Goal: Task Accomplishment & Management: Use online tool/utility

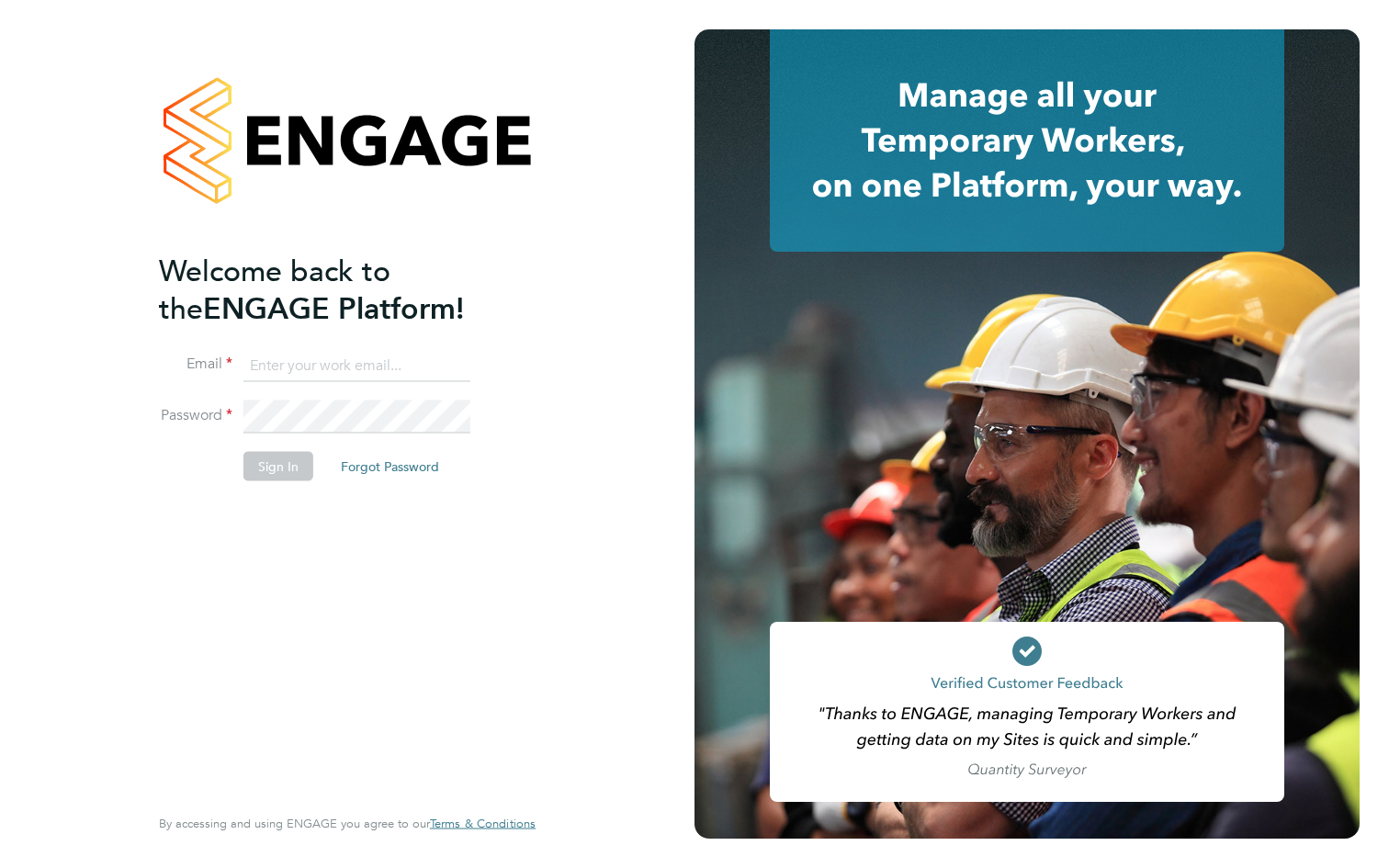
click at [274, 353] on input at bounding box center [356, 366] width 226 height 33
type input "samuelnicholson56@gmail.com"
click at [295, 466] on button "Sign In" at bounding box center [278, 465] width 70 height 29
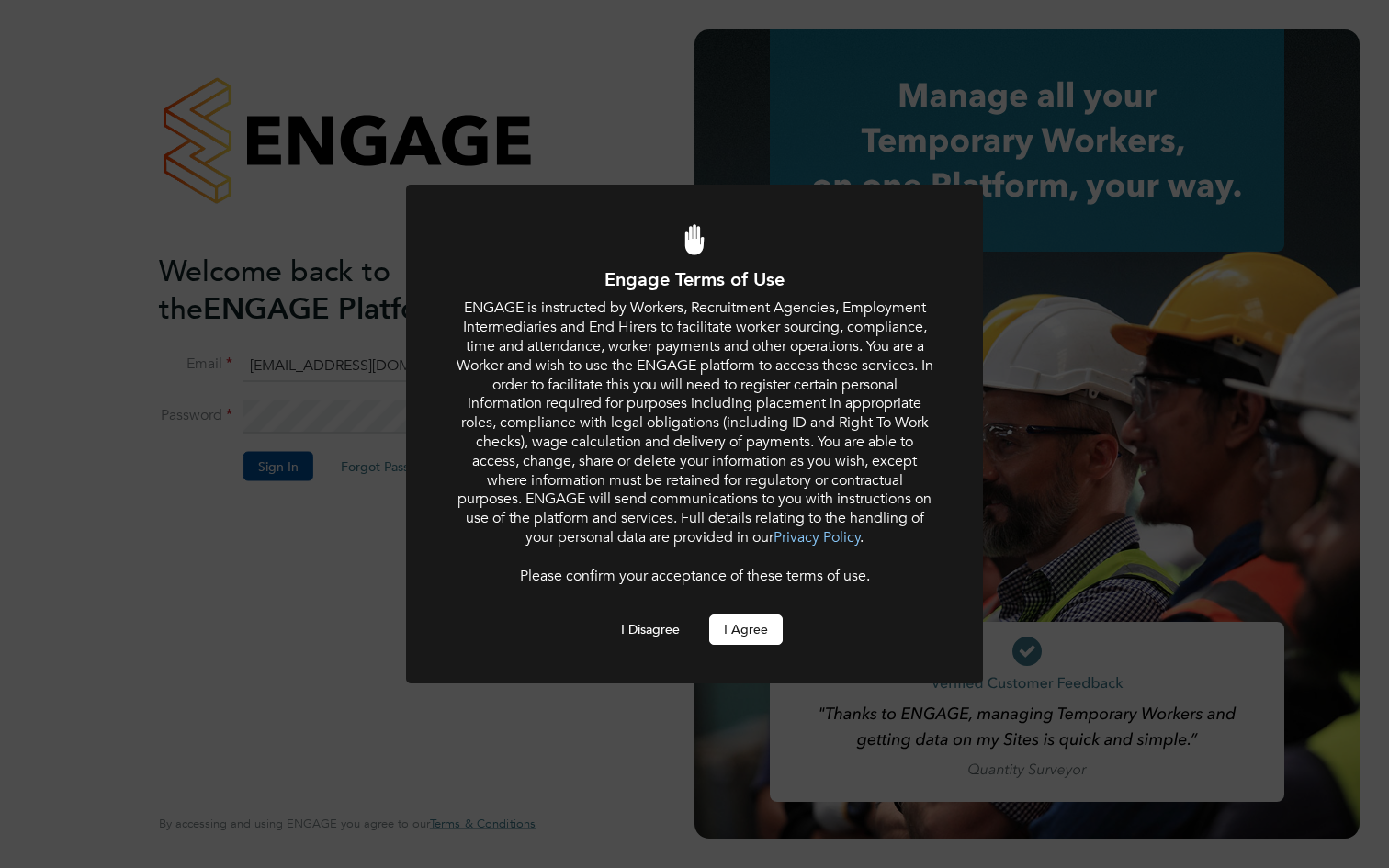
click at [767, 637] on button "I Agree" at bounding box center [745, 629] width 74 height 29
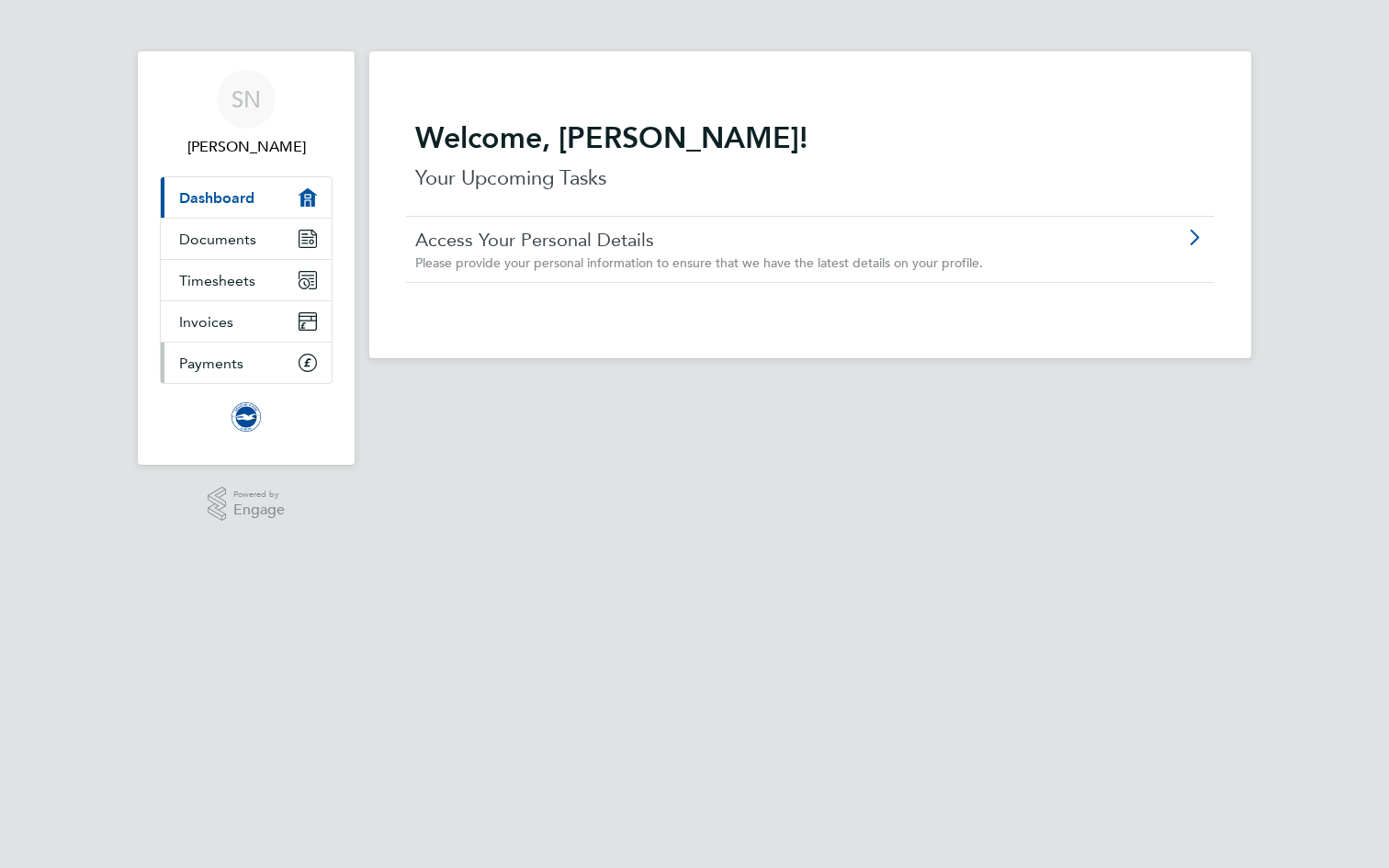
click at [222, 355] on span "Payments" at bounding box center [211, 363] width 64 height 17
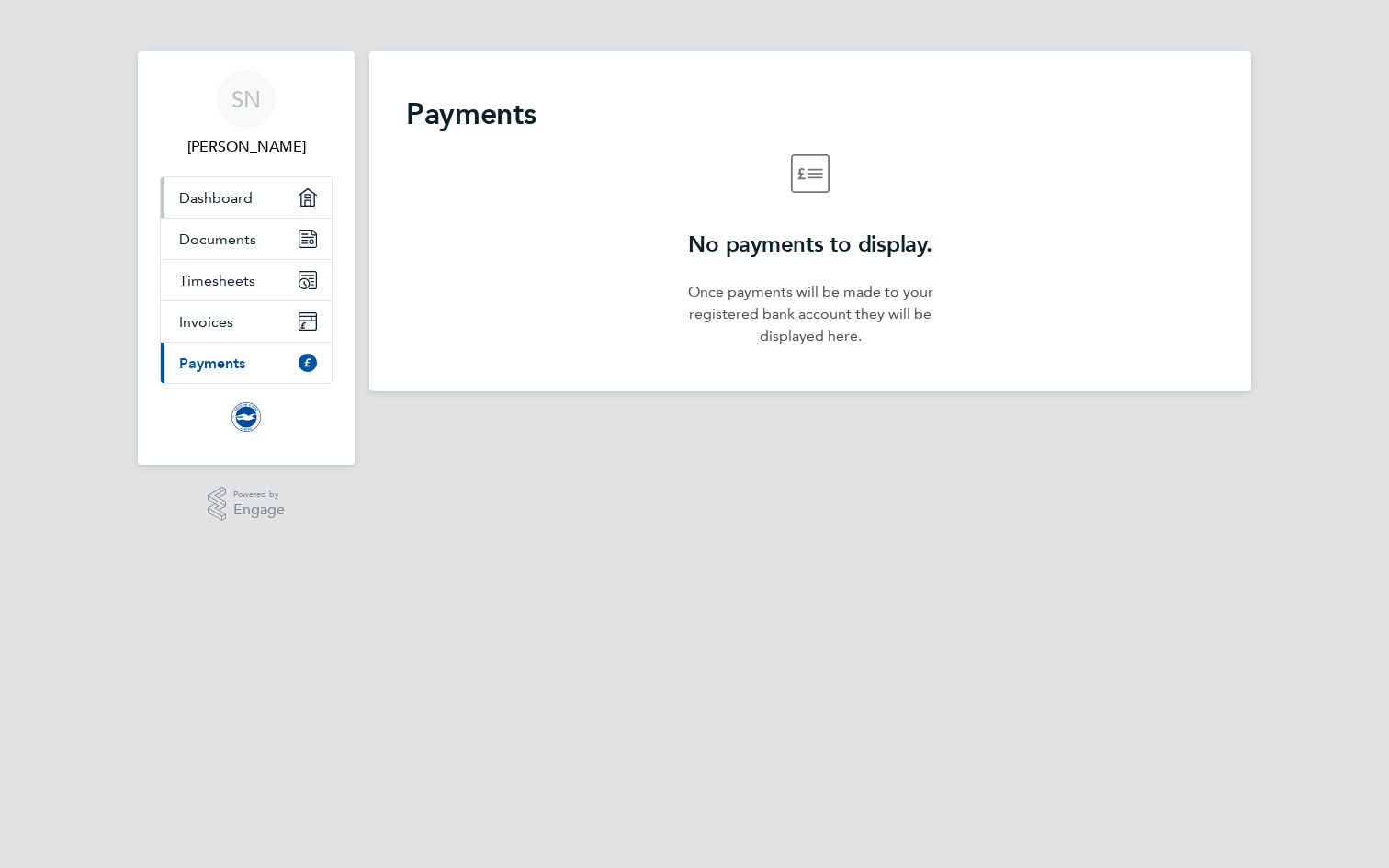
click at [254, 179] on link "Dashboard" at bounding box center [246, 197] width 170 height 41
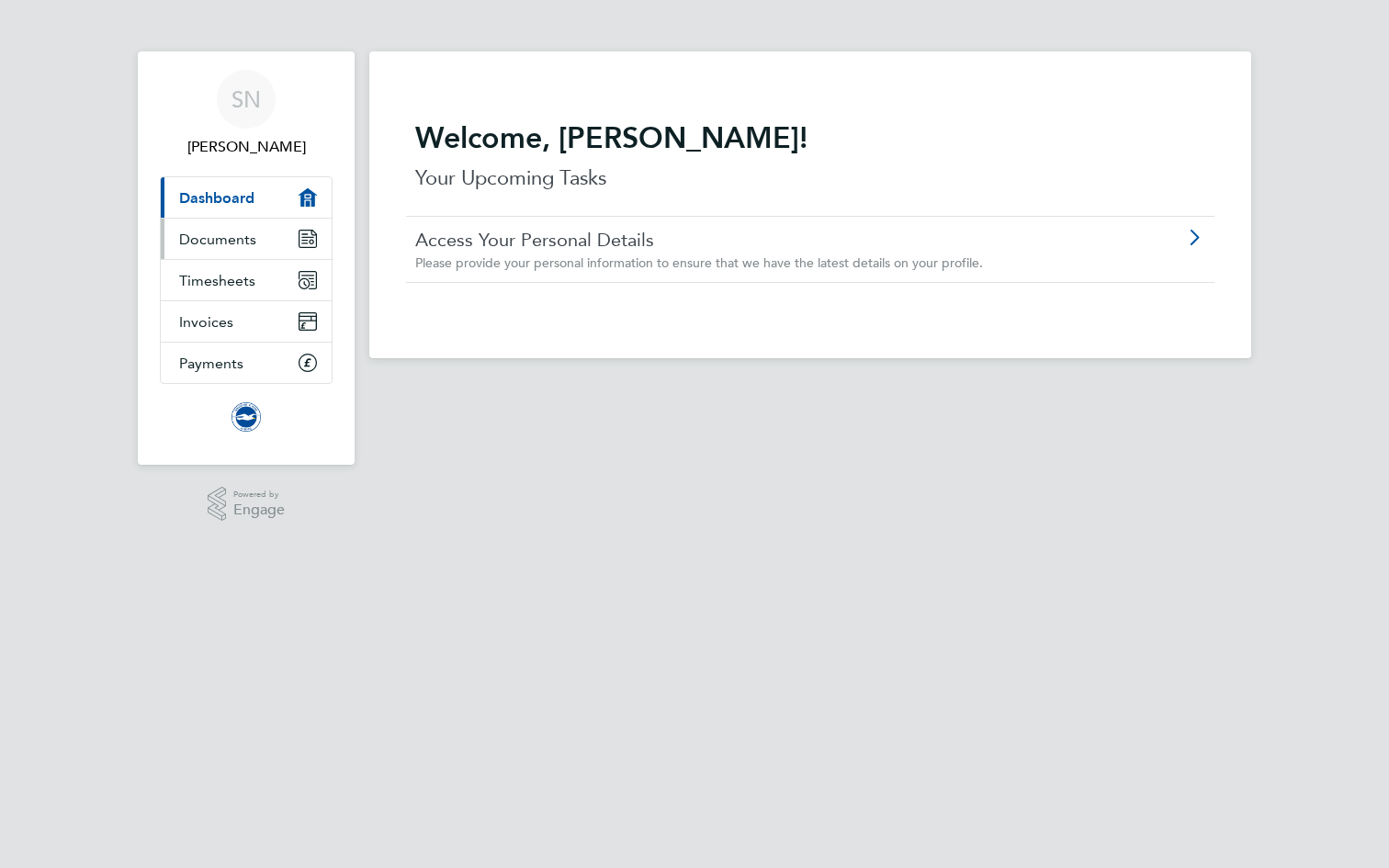
click at [253, 236] on span "Documents" at bounding box center [218, 239] width 77 height 17
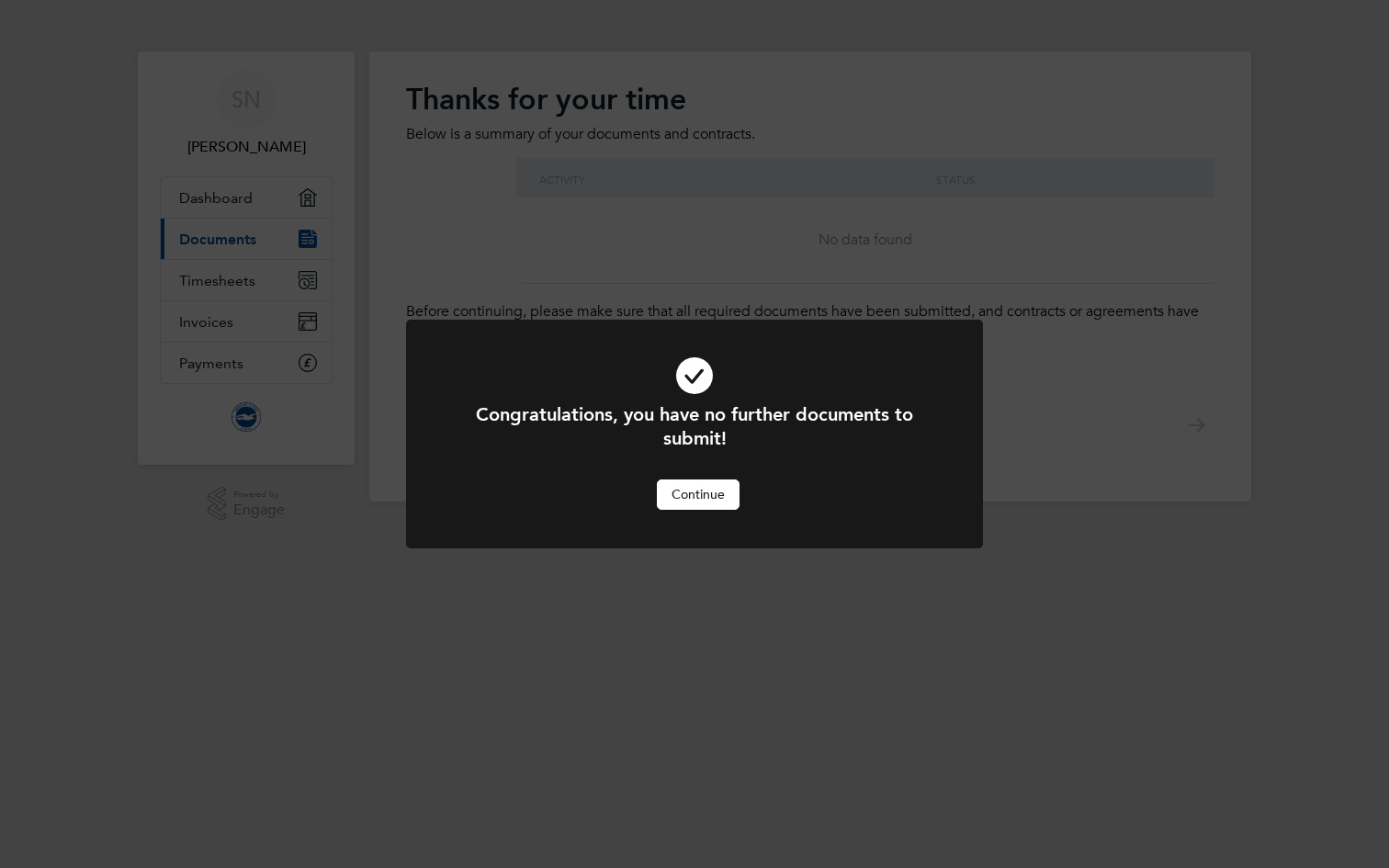
click at [693, 482] on button "Continue" at bounding box center [697, 494] width 82 height 29
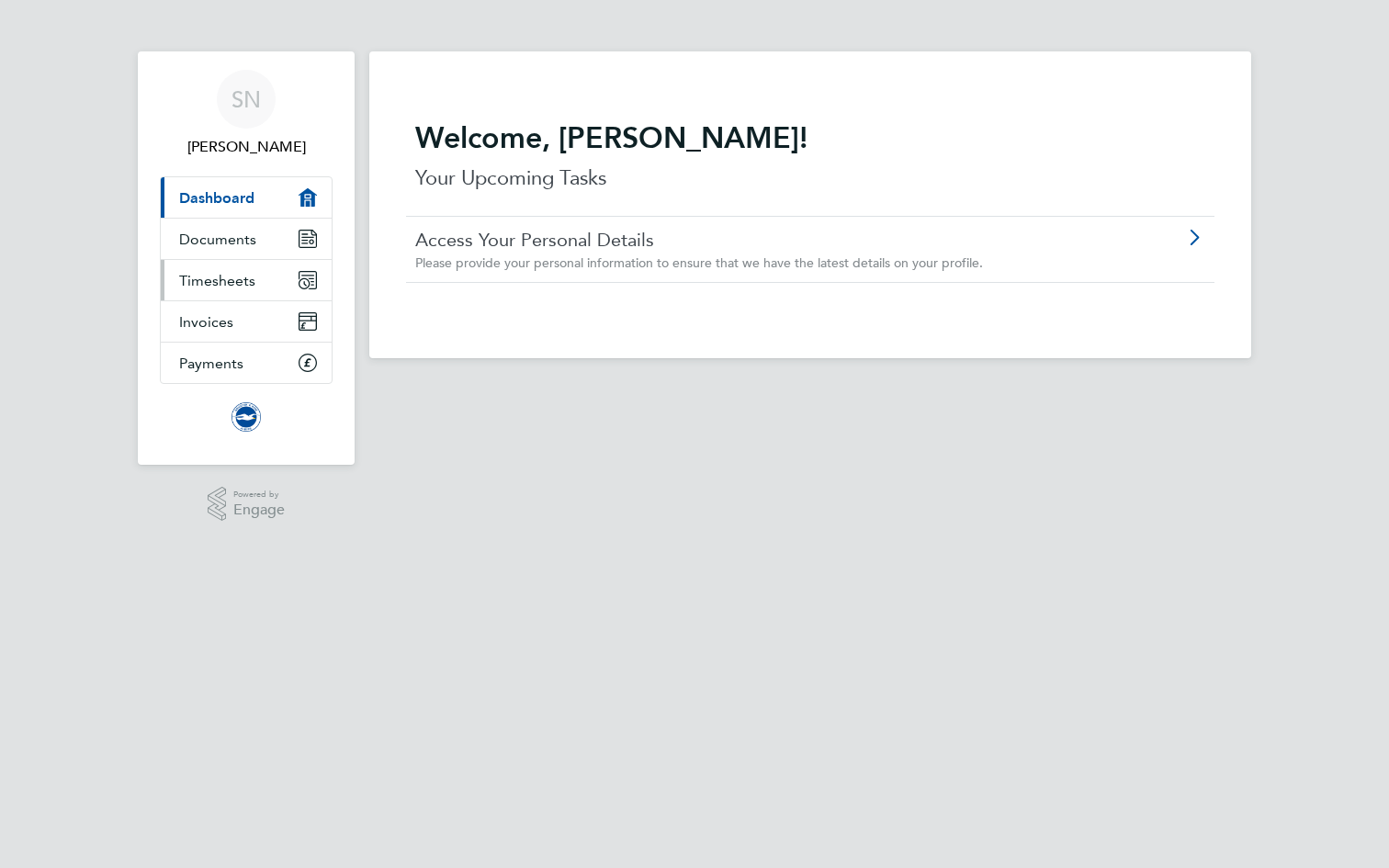
click at [244, 272] on span "Timesheets" at bounding box center [217, 281] width 76 height 17
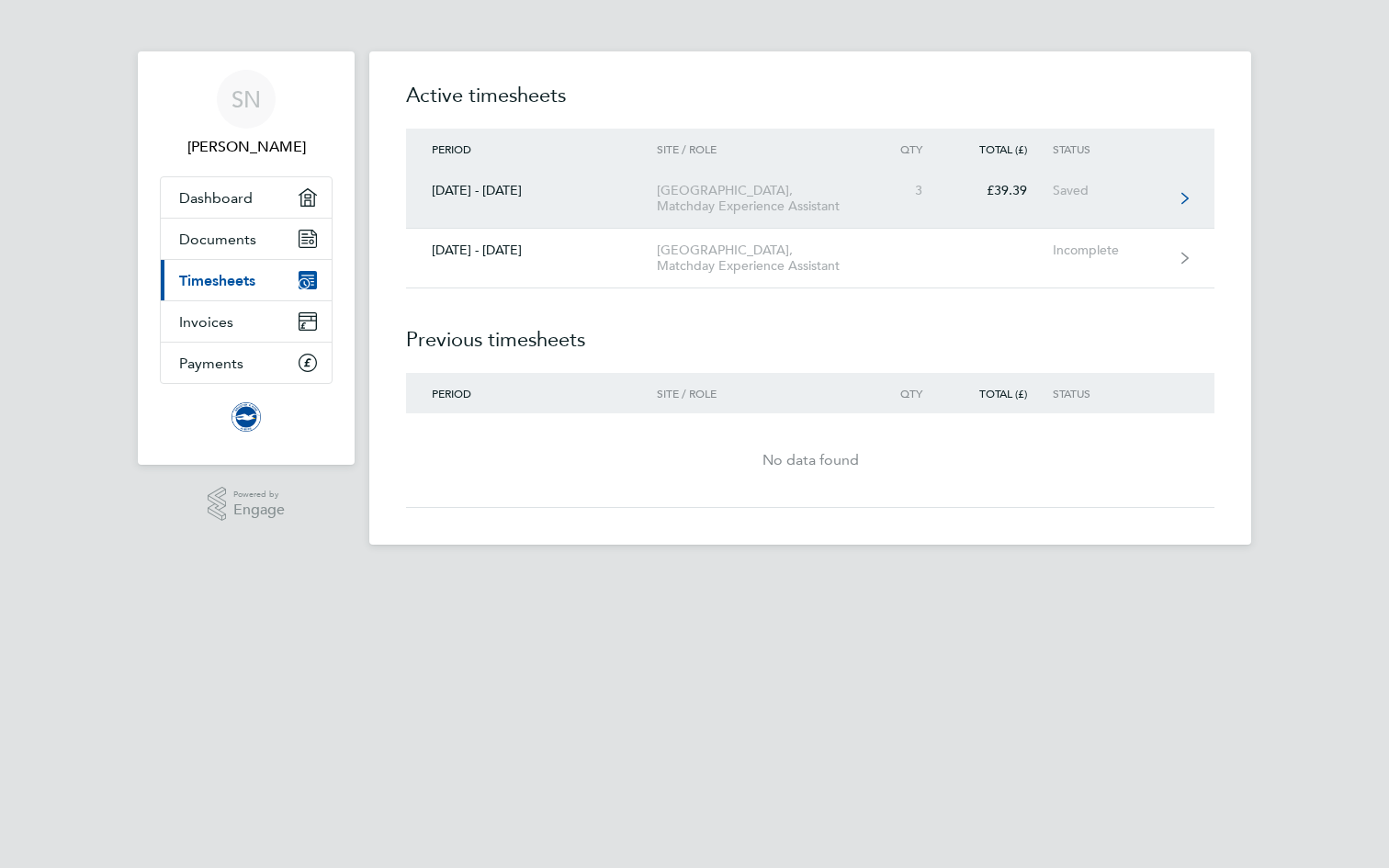
click at [1184, 205] on icon at bounding box center [1185, 197] width 8 height 13
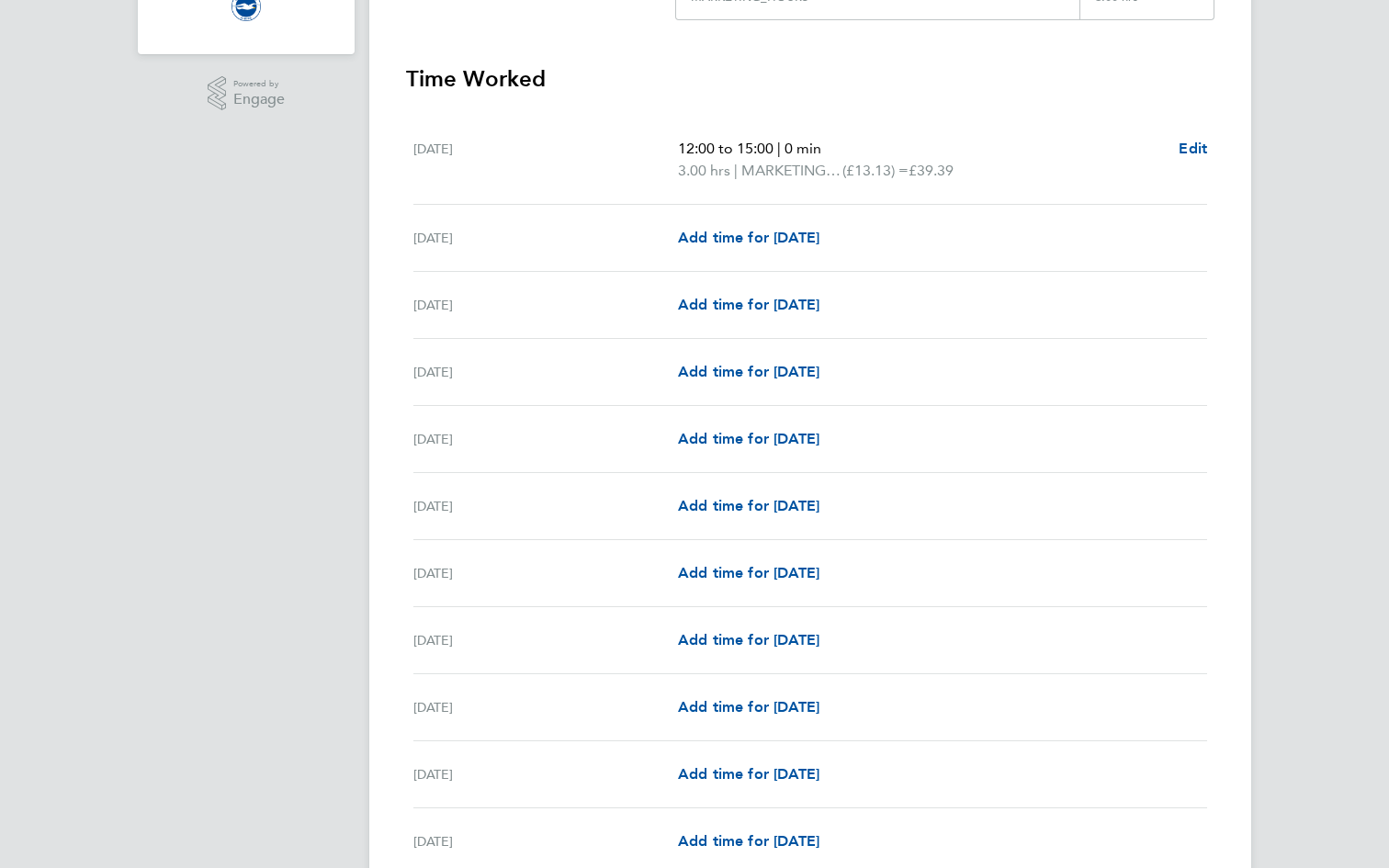
scroll to position [426, 0]
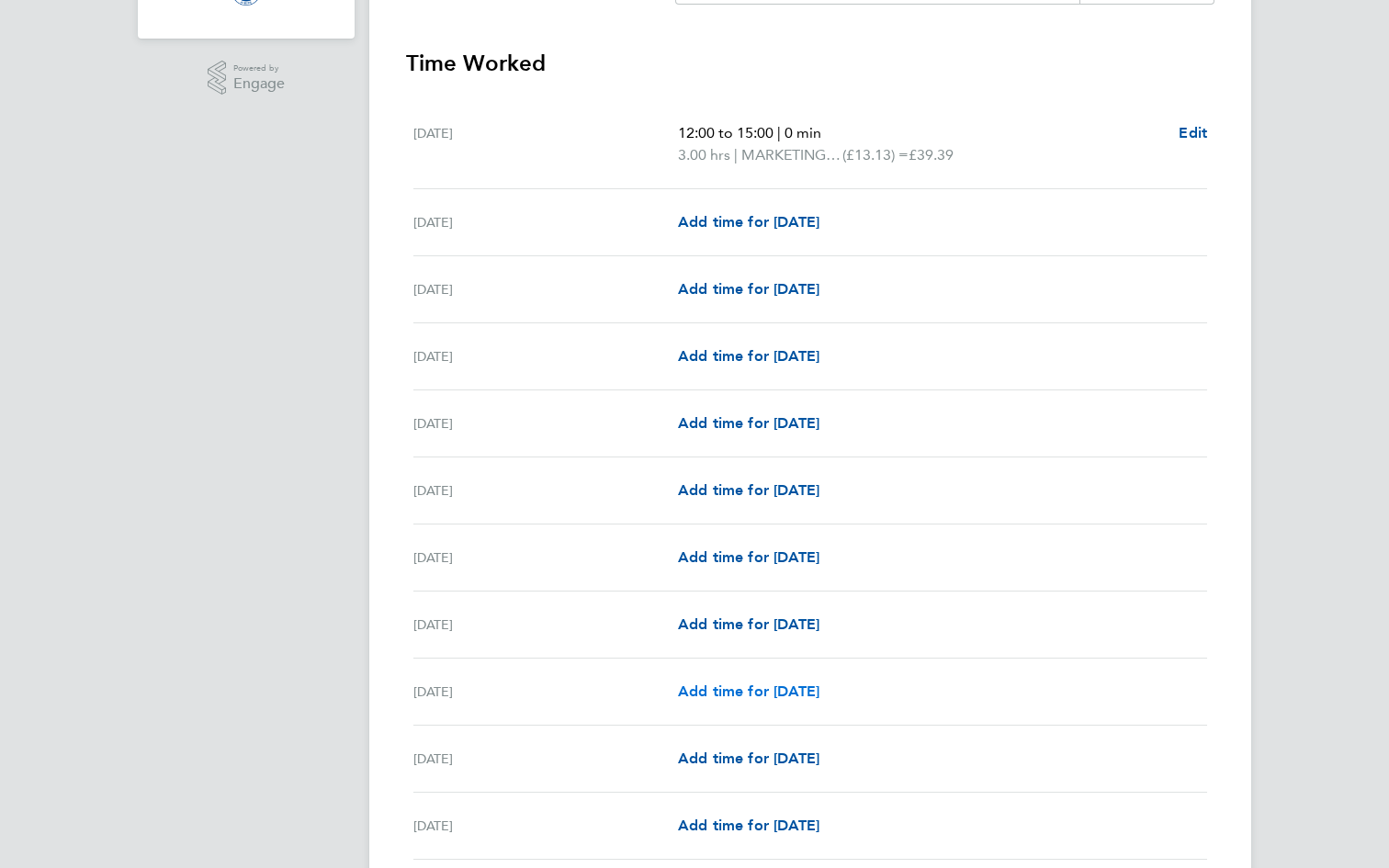
click at [728, 693] on span "Add time for [DATE]" at bounding box center [748, 691] width 141 height 17
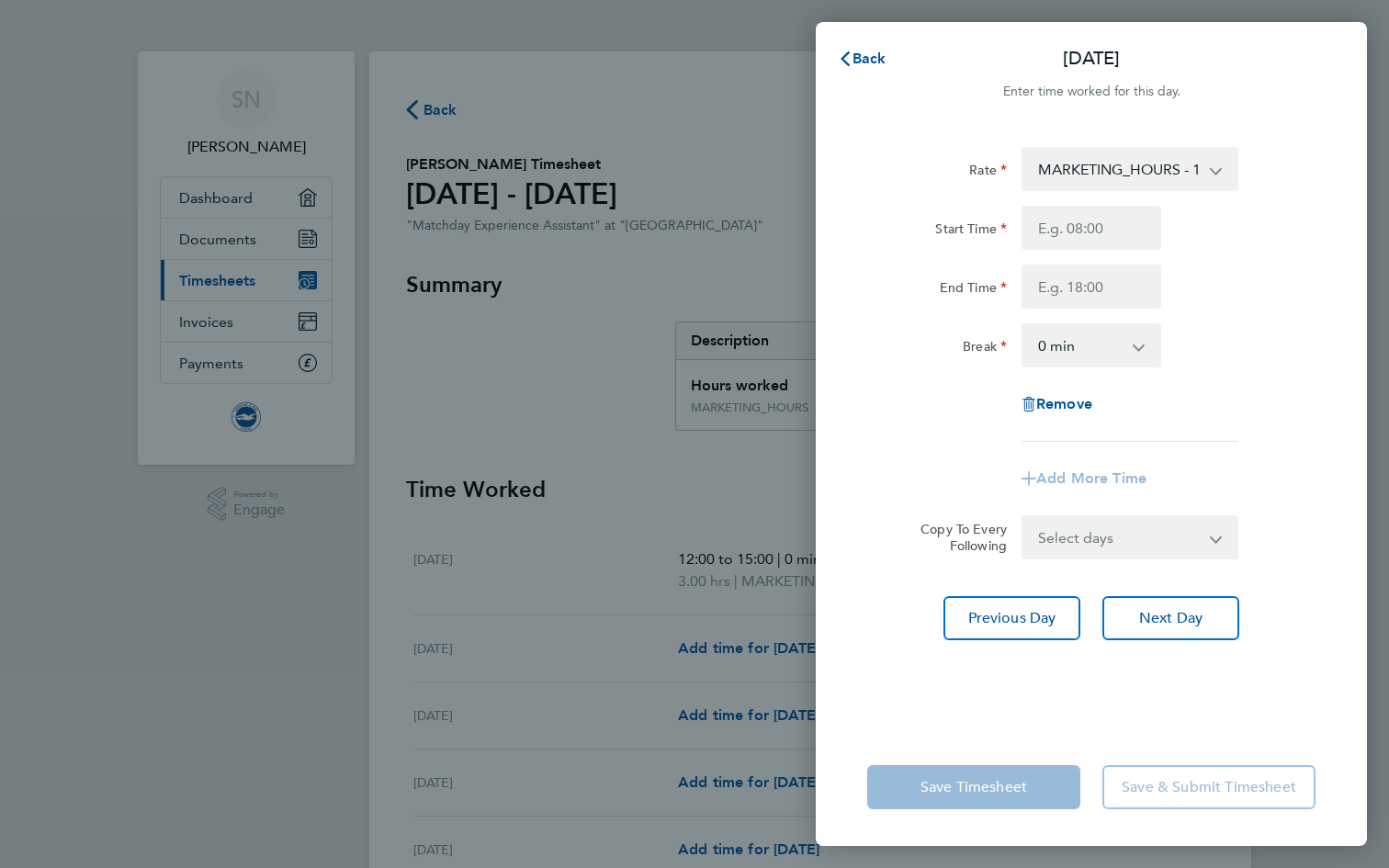
click at [1170, 164] on select "MARKETING_HOURS - 13.13" at bounding box center [1118, 169] width 191 height 41
click at [1213, 170] on select "MARKETING_HOURS - 13.13" at bounding box center [1118, 169] width 191 height 41
